Goal: Find specific page/section: Find specific page/section

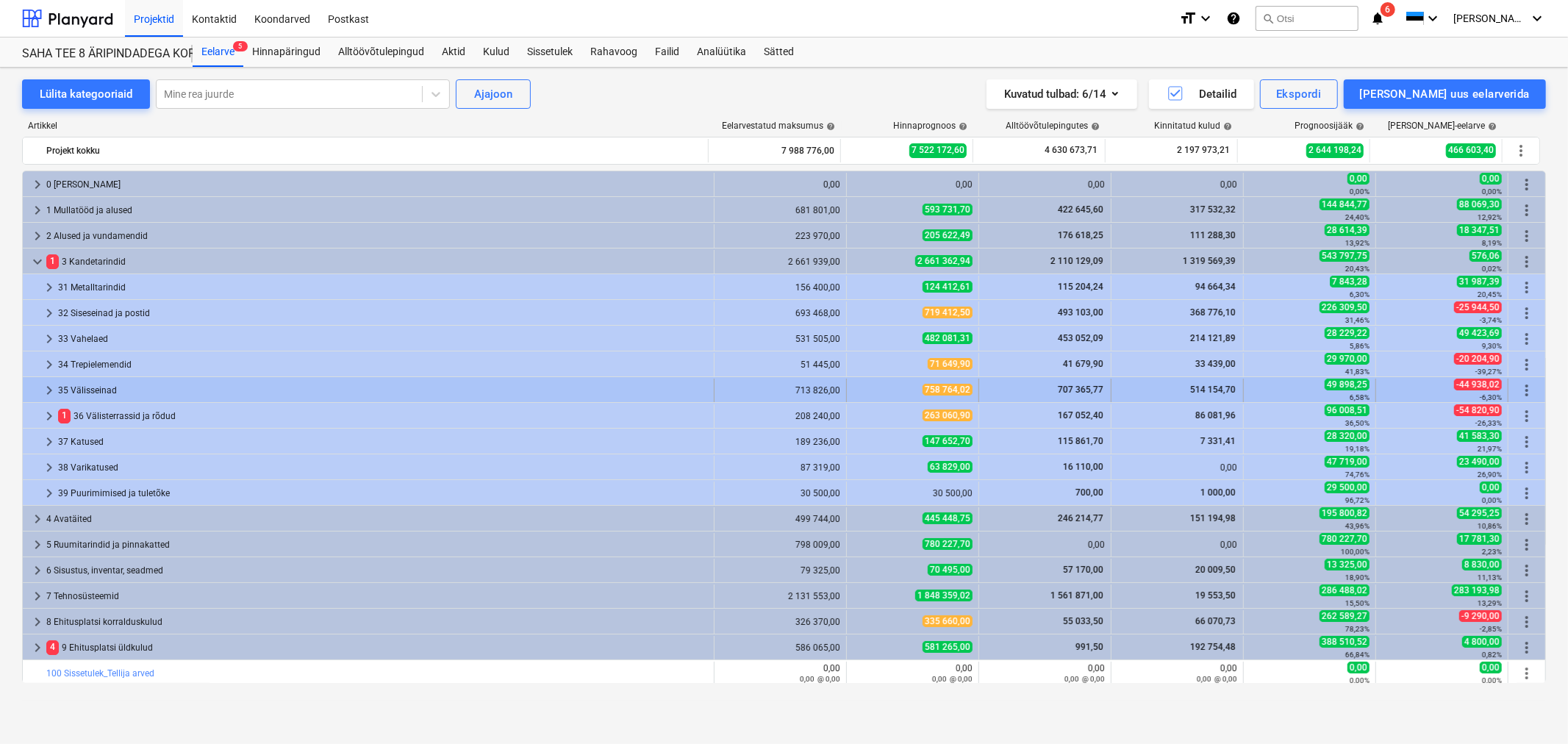
click at [46, 389] on span "keyboard_arrow_right" at bounding box center [49, 390] width 17 height 17
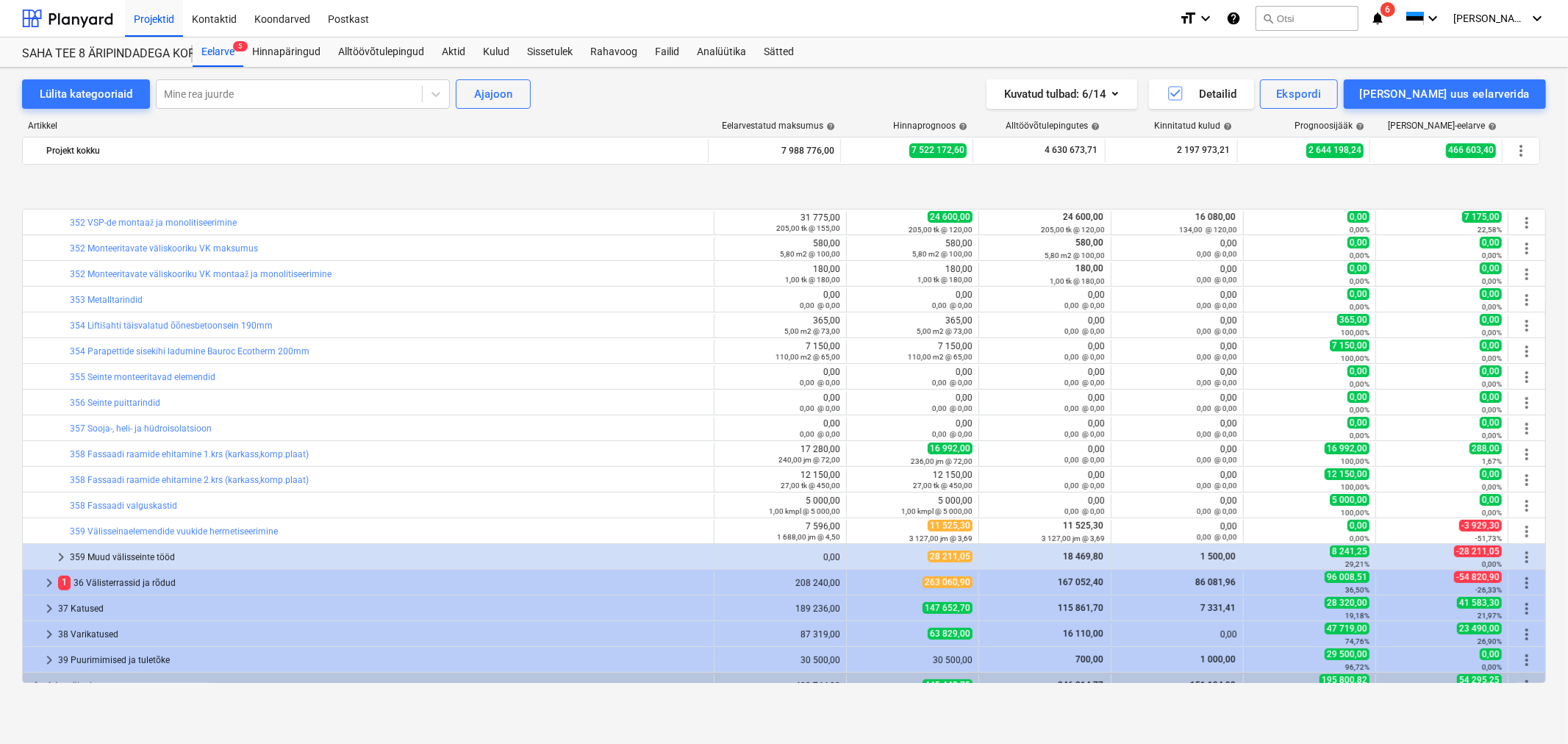
scroll to position [326, 0]
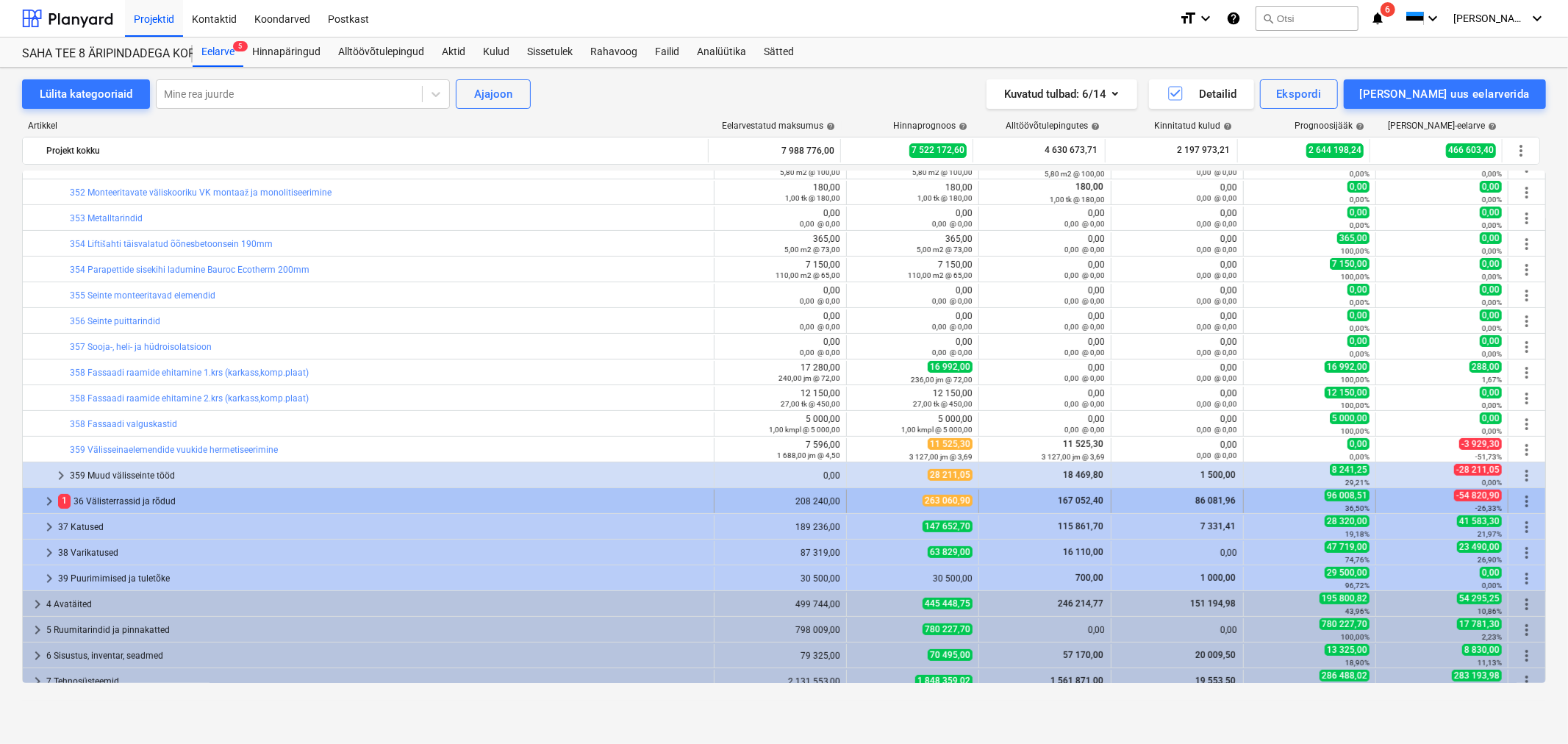
click at [46, 495] on span "keyboard_arrow_right" at bounding box center [49, 501] width 17 height 17
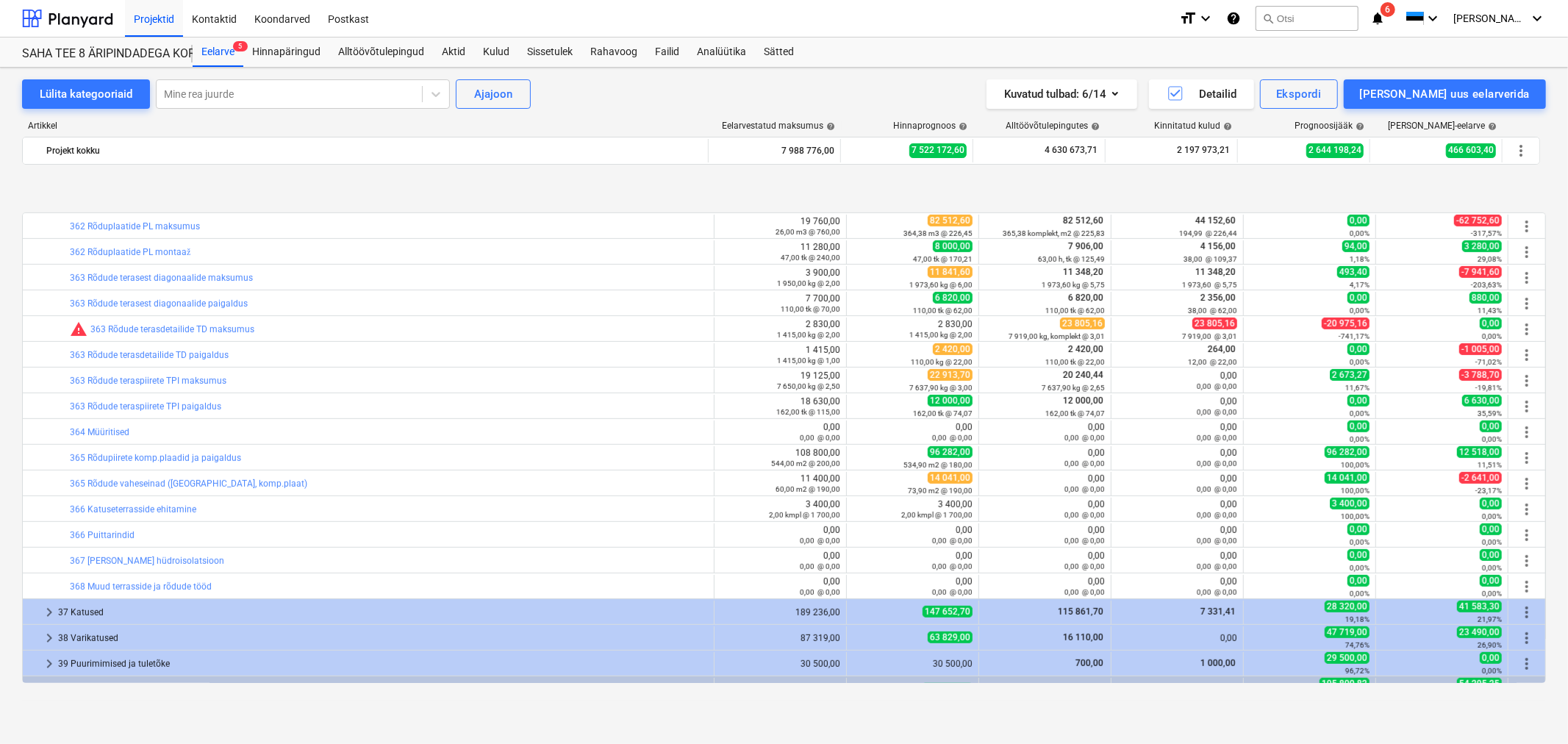
scroll to position [736, 0]
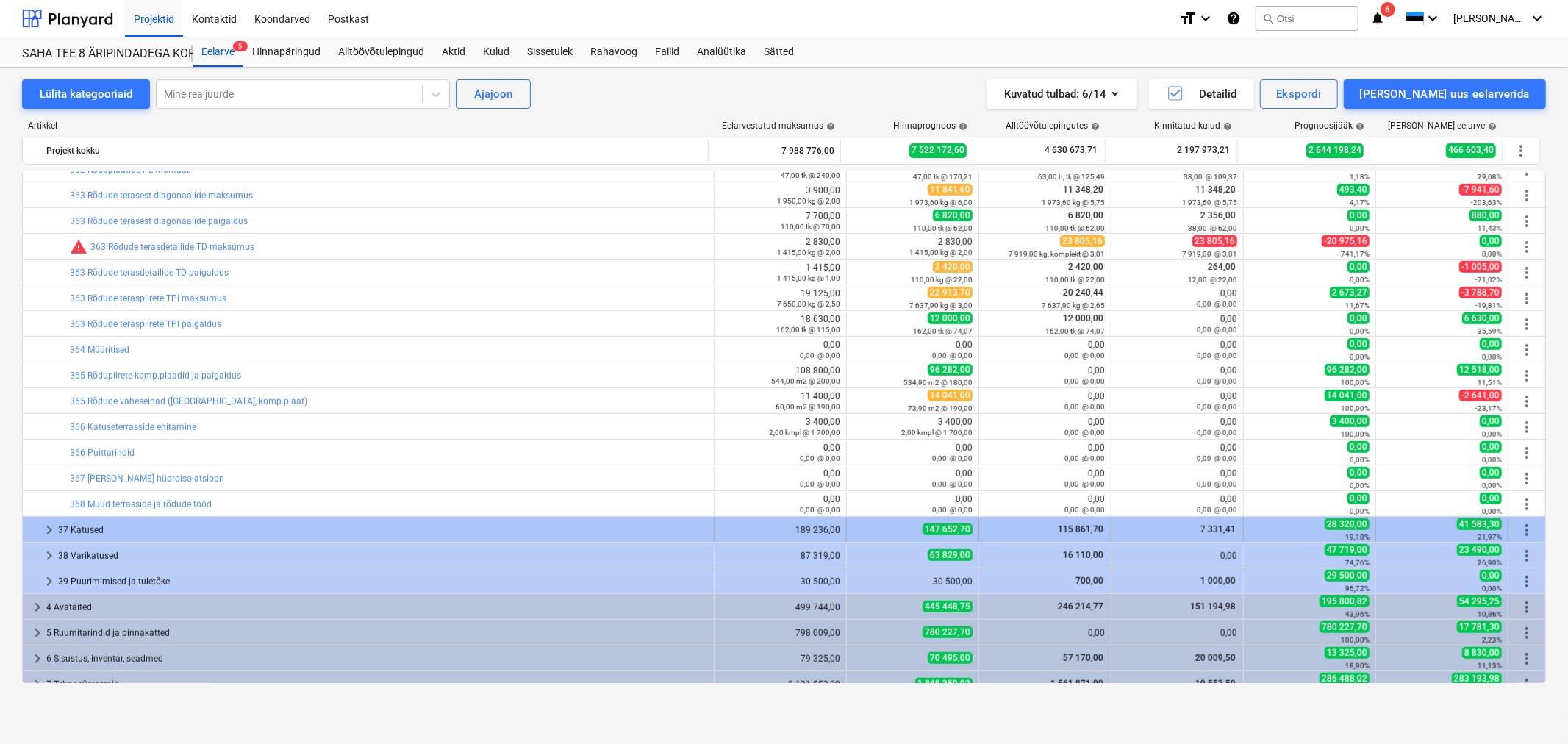
click at [49, 526] on span "keyboard_arrow_right" at bounding box center [49, 529] width 17 height 17
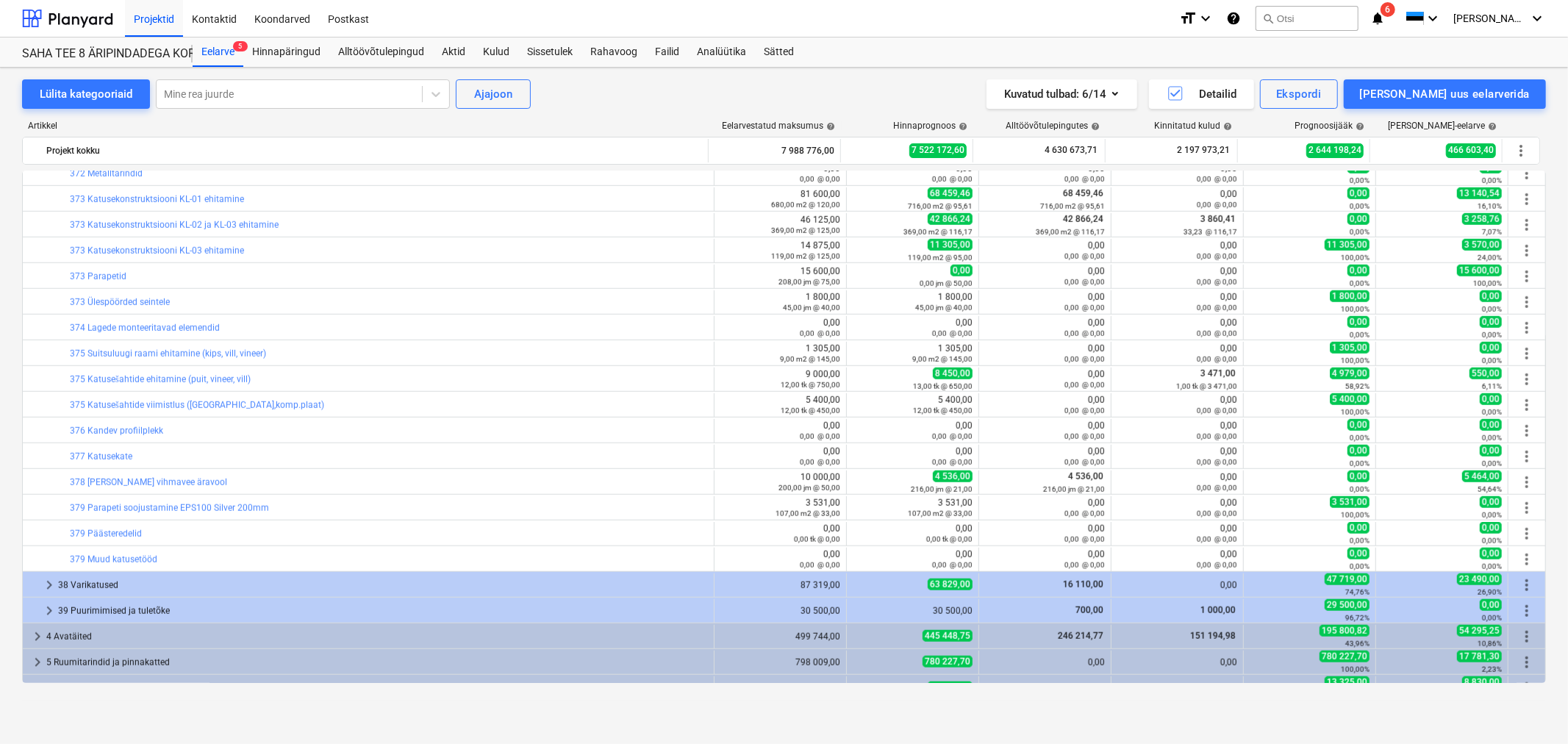
scroll to position [1225, 0]
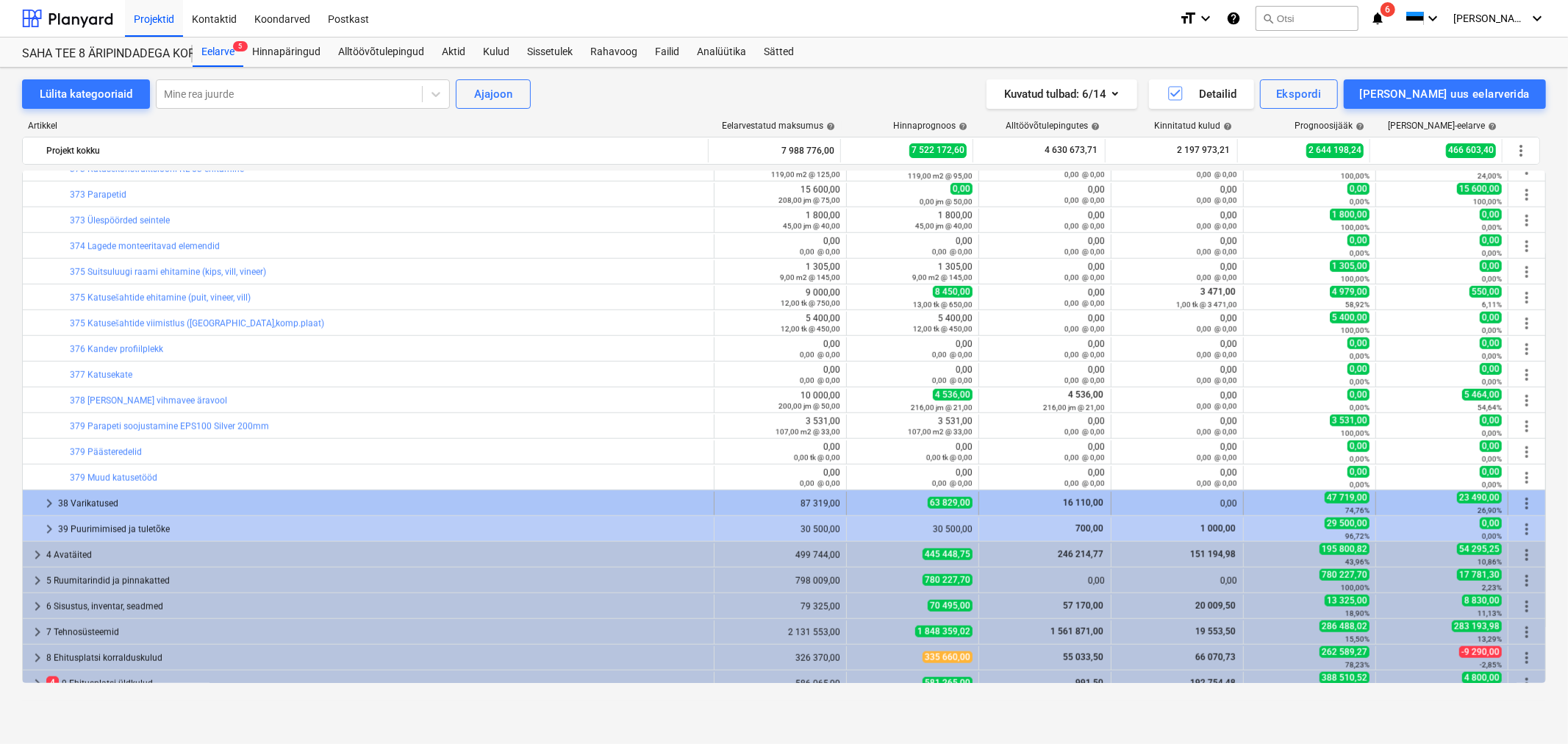
click at [50, 507] on span "keyboard_arrow_right" at bounding box center [49, 503] width 17 height 17
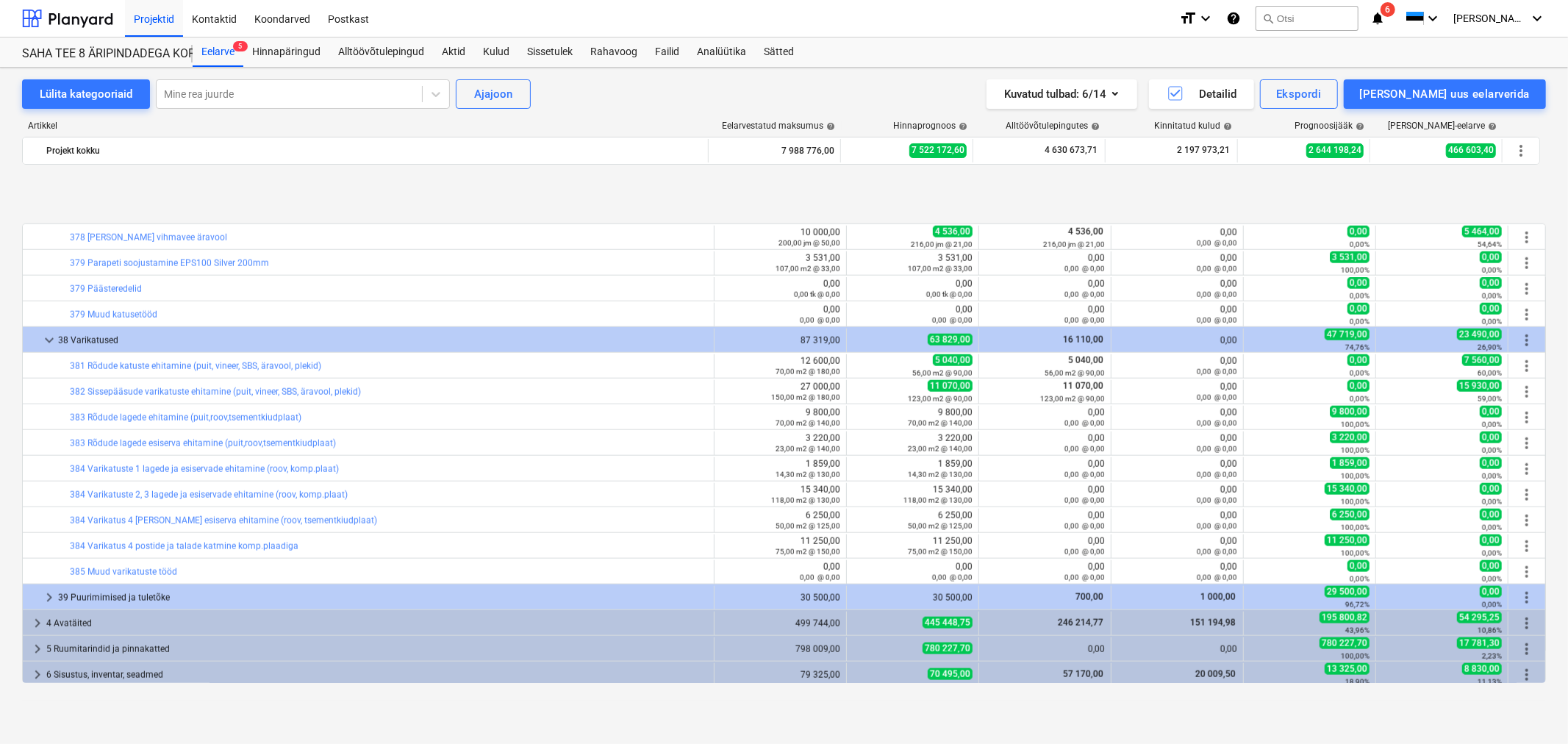
scroll to position [1495, 0]
